Goal: Task Accomplishment & Management: Use online tool/utility

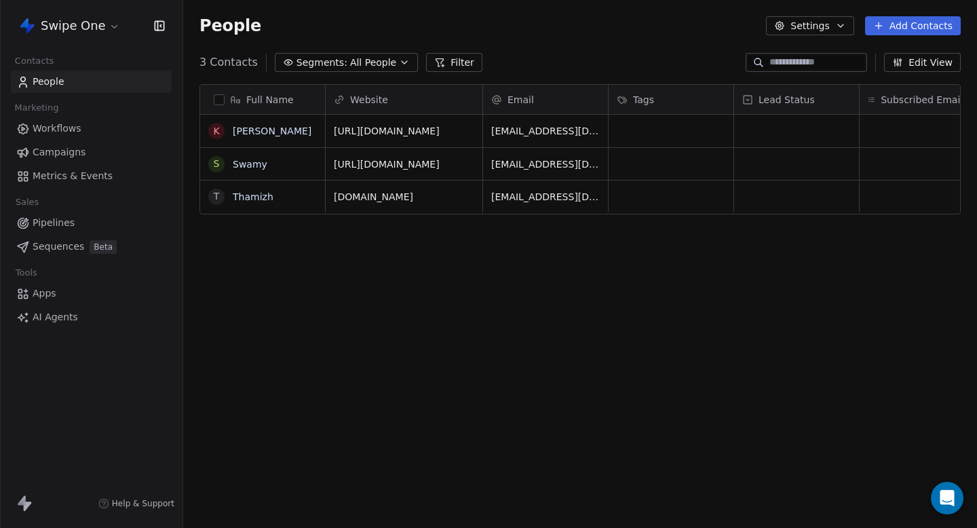
scroll to position [465, 794]
click at [56, 320] on span "AI Agents" at bounding box center [55, 317] width 45 height 14
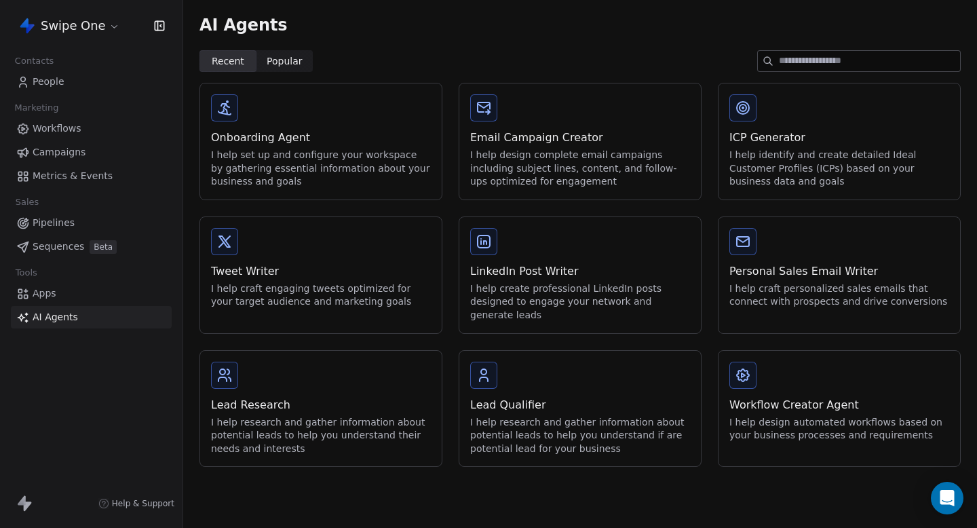
click at [296, 113] on div "Onboarding Agent I help set up and configure your workspace by gathering essent…" at bounding box center [321, 141] width 242 height 116
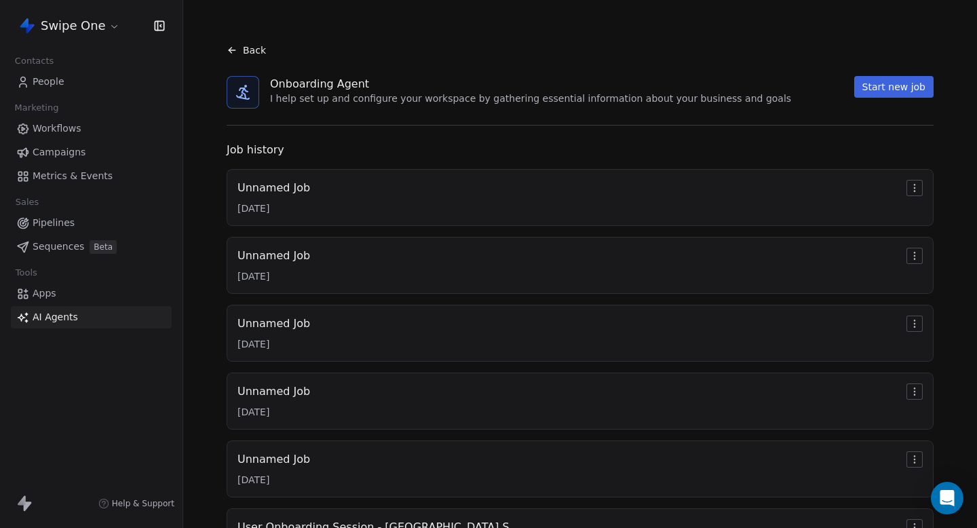
click at [508, 165] on div "Job history Unnamed Job [DATE] Unnamed Job [DATE] Unnamed Job [DATE] Unnamed Jo…" at bounding box center [580, 462] width 729 height 641
click at [502, 181] on div "Unnamed Job [DATE]" at bounding box center [580, 197] width 685 height 35
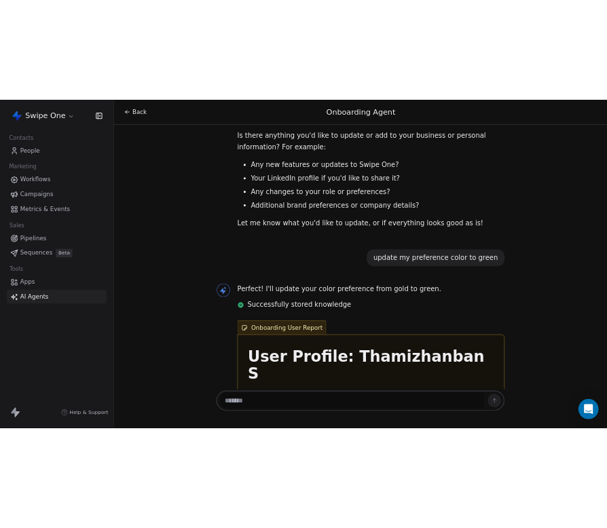
scroll to position [309, 0]
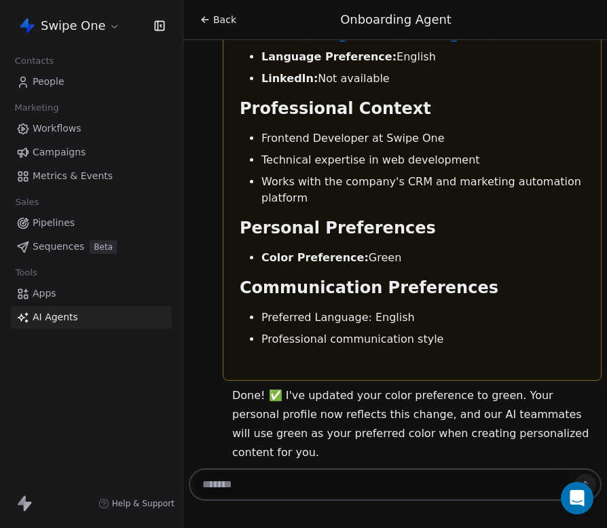
scroll to position [848, 0]
